Goal: Task Accomplishment & Management: Use online tool/utility

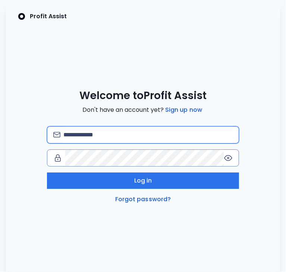
click at [169, 135] on input "email" at bounding box center [147, 135] width 169 height 16
click at [142, 139] on input "email" at bounding box center [147, 135] width 169 height 16
type input "**********"
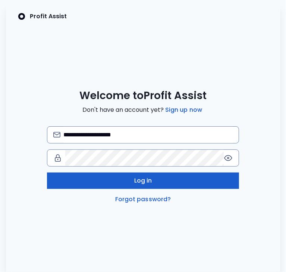
click at [176, 181] on button "Log in" at bounding box center [143, 181] width 192 height 16
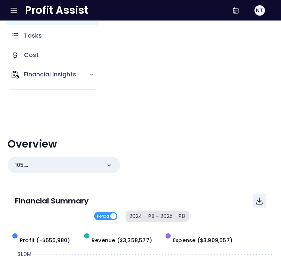
click at [146, 217] on button "2024 - P8 ~ 2025 - P8" at bounding box center [156, 216] width 63 height 11
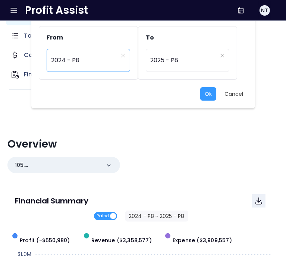
drag, startPoint x: 93, startPoint y: 55, endPoint x: 95, endPoint y: 62, distance: 6.5
click at [93, 54] on span "2024 - P8" at bounding box center [84, 60] width 67 height 17
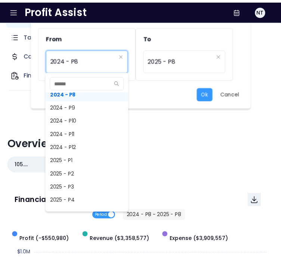
scroll to position [495, 0]
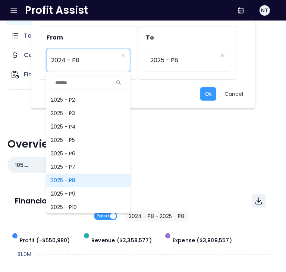
click at [81, 178] on span "2025 - P8" at bounding box center [88, 180] width 84 height 13
type input "*********"
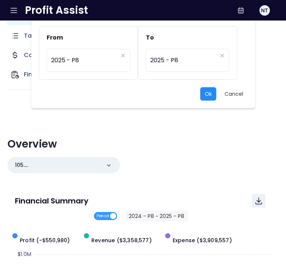
click at [207, 91] on button "Ok" at bounding box center [208, 93] width 16 height 13
